Goal: Browse casually

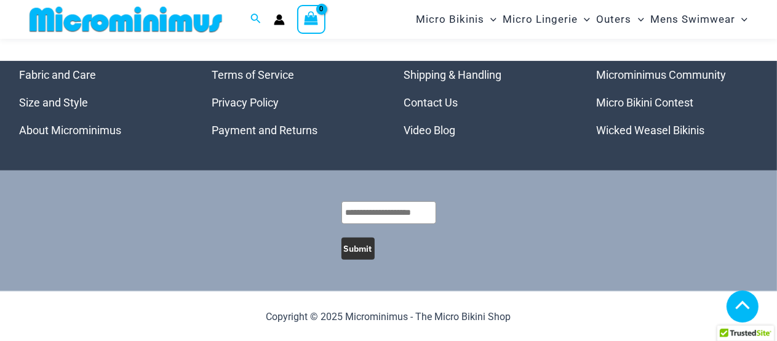
scroll to position [354, 0]
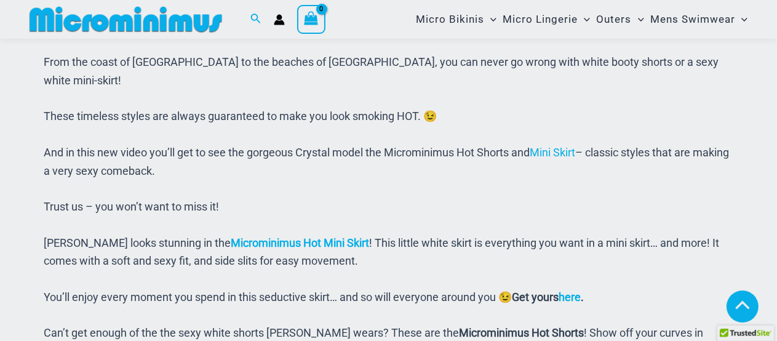
scroll to position [664, 0]
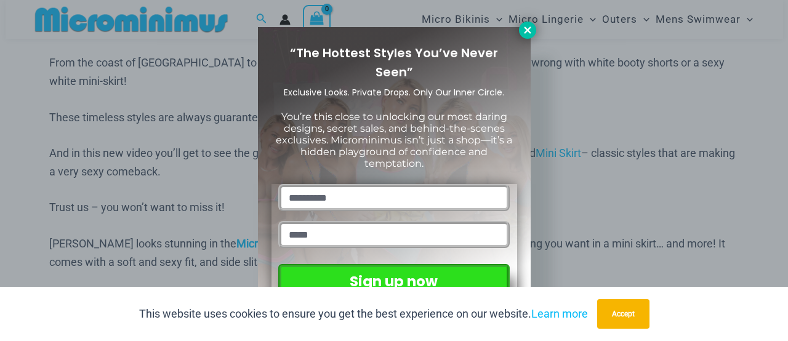
click at [524, 33] on icon at bounding box center [527, 29] width 7 height 7
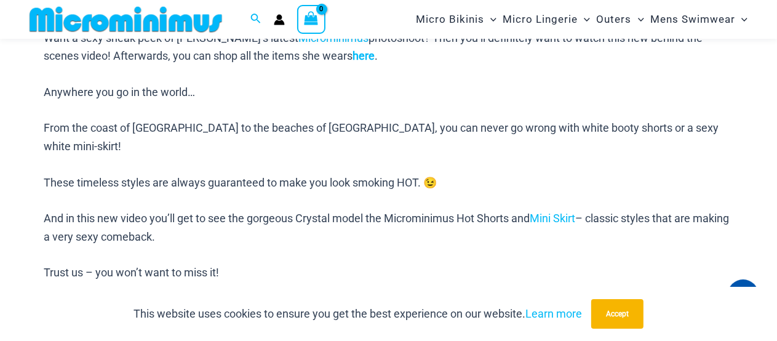
scroll to position [626, 0]
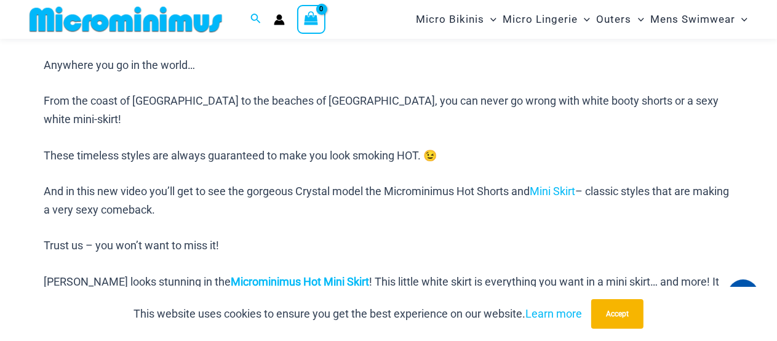
click at [375, 35] on b "here" at bounding box center [364, 28] width 22 height 13
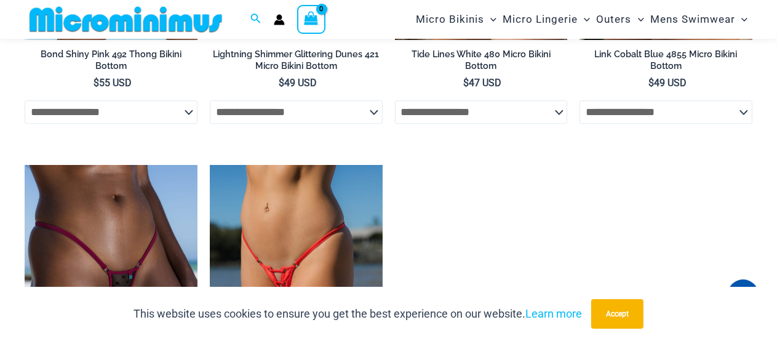
scroll to position [3003, 0]
